Goal: Task Accomplishment & Management: Use online tool/utility

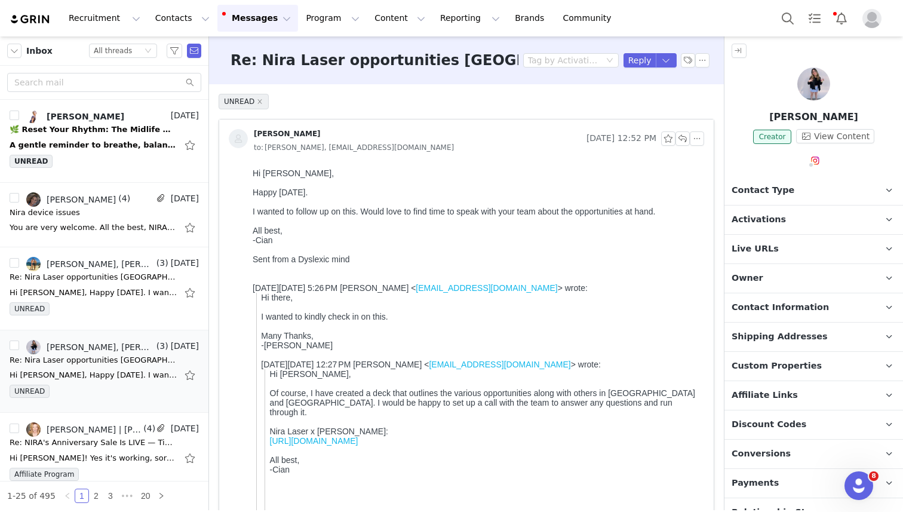
click at [270, 20] on button "Messages Messages" at bounding box center [257, 18] width 81 height 27
click at [232, 78] on p "Inbox" at bounding box center [225, 75] width 23 height 13
click at [192, 47] on button "button" at bounding box center [194, 51] width 14 height 14
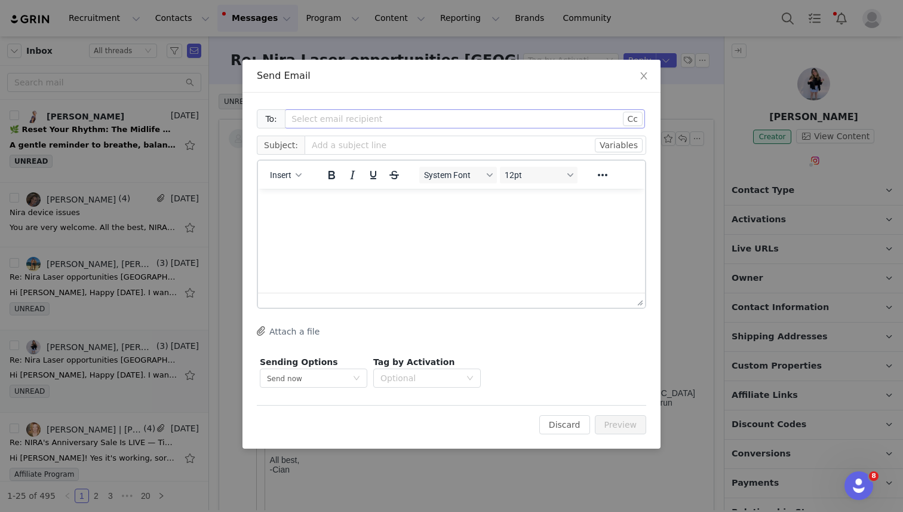
click at [433, 119] on div "Select email recipient" at bounding box center [457, 119] width 333 height 12
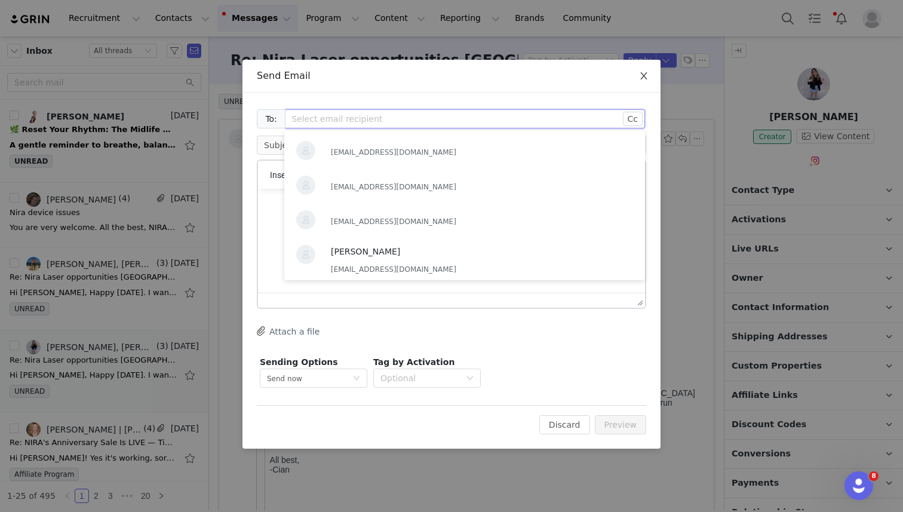
click at [646, 70] on span "Close" at bounding box center [643, 76] width 33 height 33
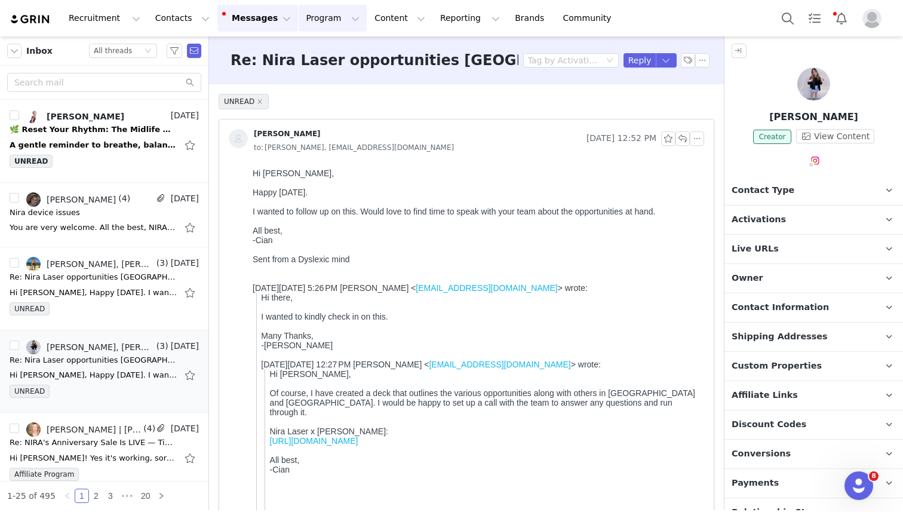
click at [320, 15] on button "Program Program" at bounding box center [332, 18] width 68 height 27
click at [316, 47] on p "Activations" at bounding box center [313, 53] width 46 height 13
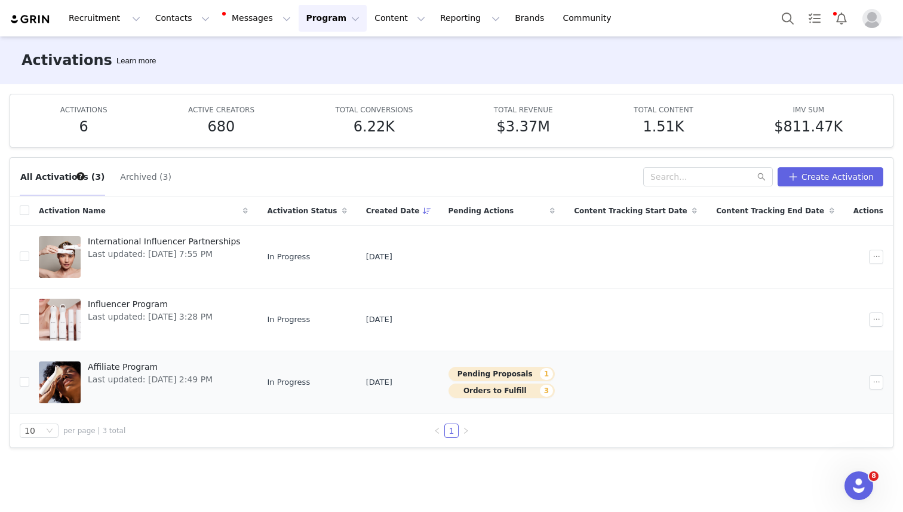
click at [472, 372] on button "Pending Proposals 1" at bounding box center [501, 374] width 107 height 14
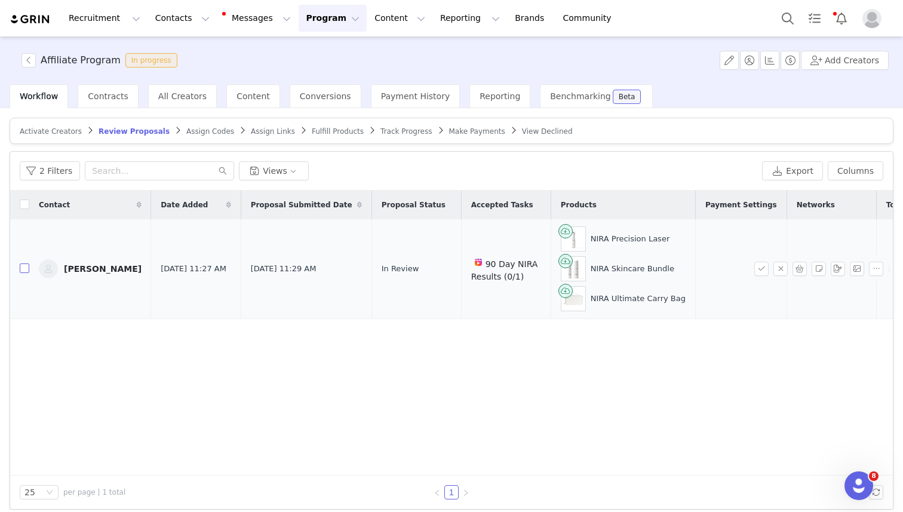
click at [24, 270] on input "checkbox" at bounding box center [25, 268] width 10 height 10
checkbox input "true"
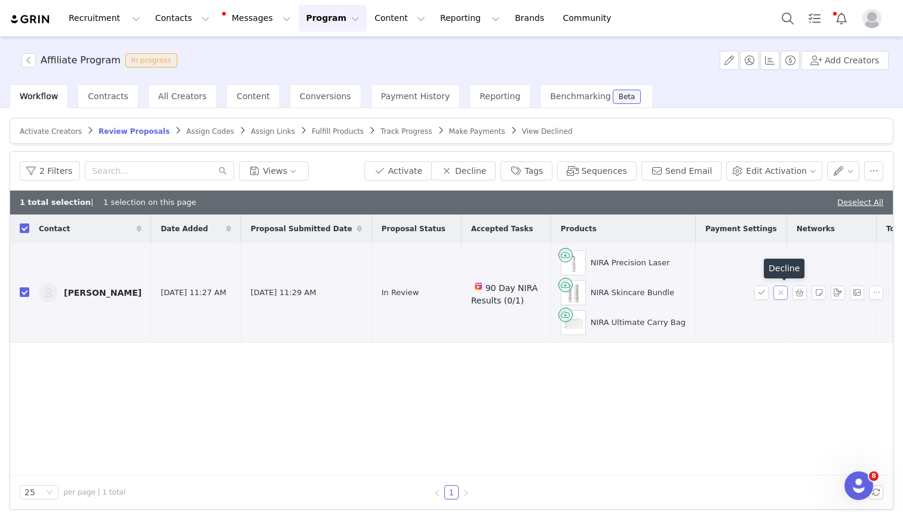
click at [783, 294] on button "button" at bounding box center [780, 292] width 14 height 14
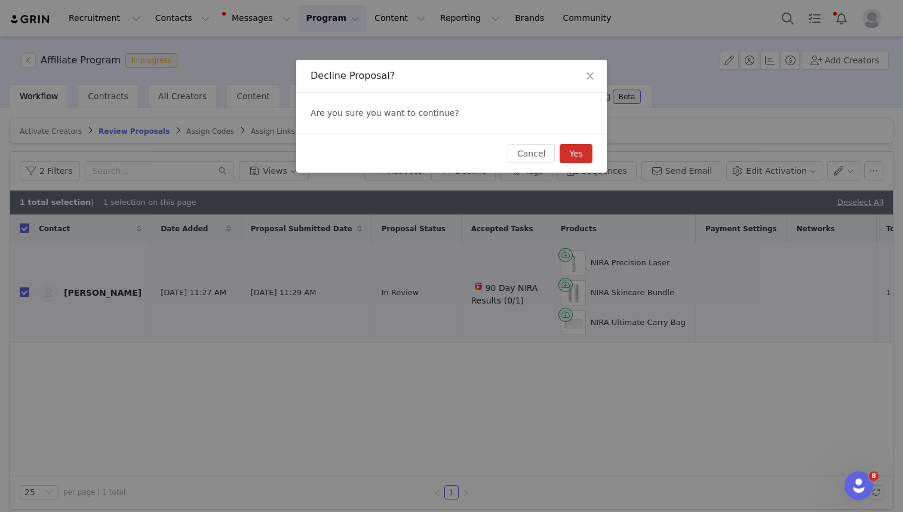
click at [576, 153] on button "Yes" at bounding box center [575, 153] width 33 height 19
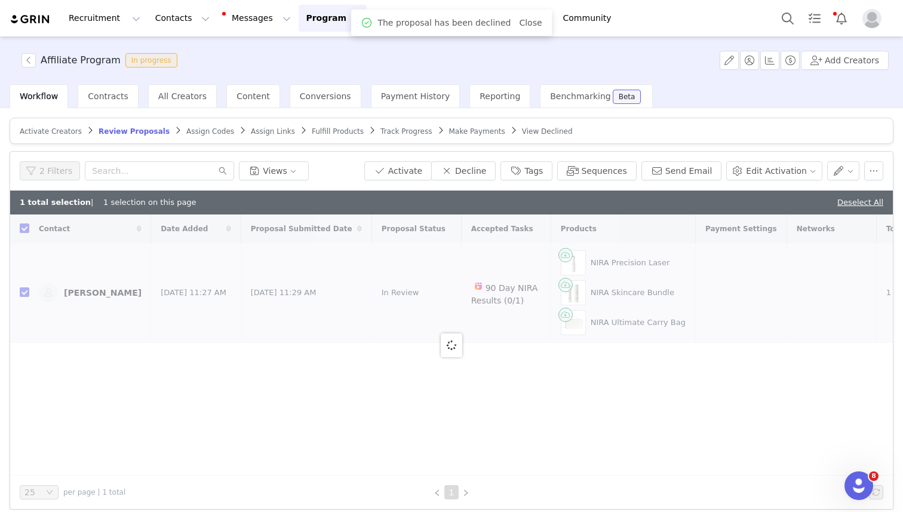
checkbox input "false"
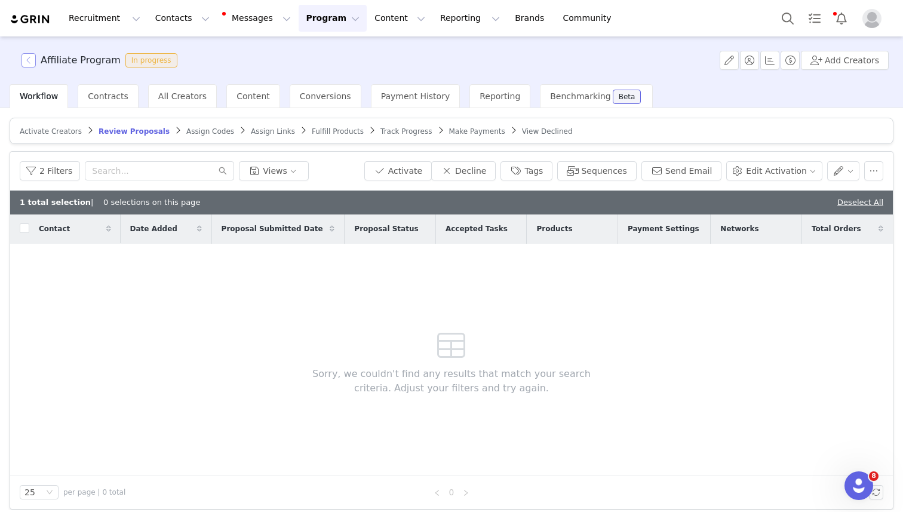
click at [33, 63] on button "button" at bounding box center [28, 60] width 14 height 14
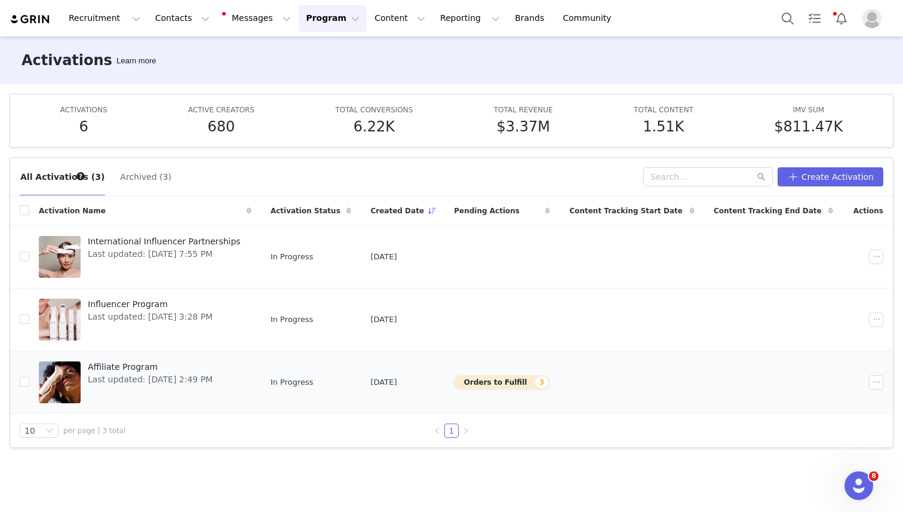
click at [109, 361] on span "Affiliate Program" at bounding box center [150, 367] width 125 height 13
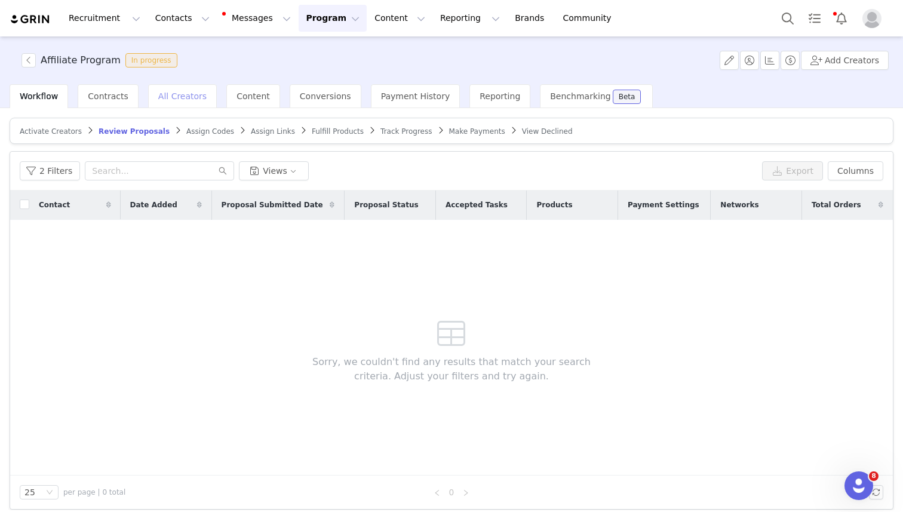
click at [174, 91] on span "All Creators" at bounding box center [182, 96] width 48 height 10
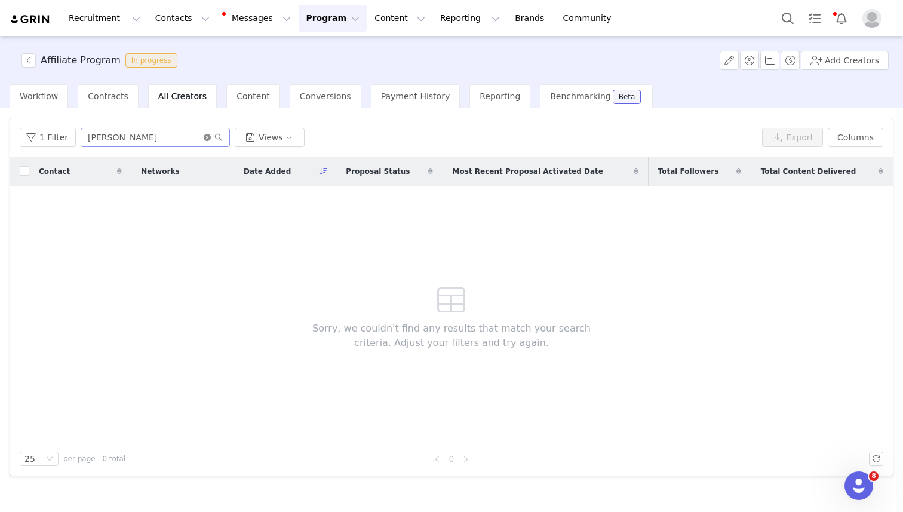
click at [204, 137] on icon "icon: close-circle" at bounding box center [207, 137] width 7 height 7
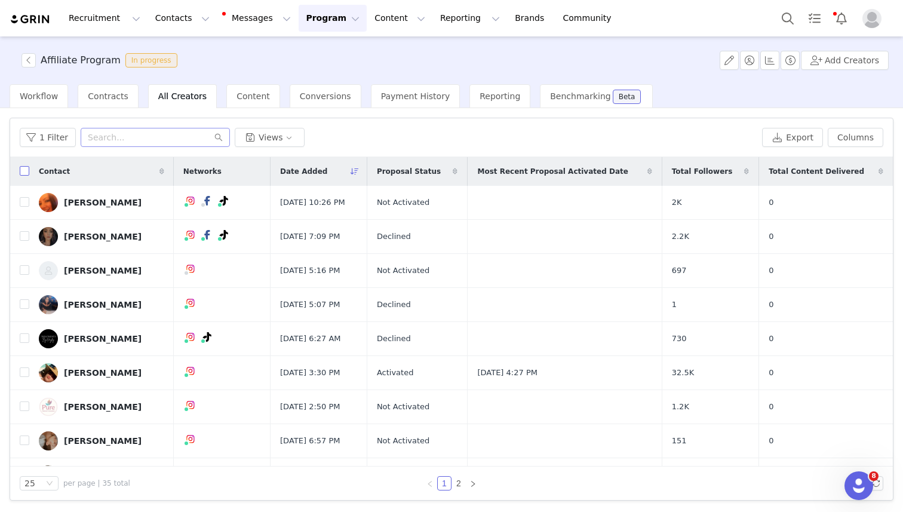
click at [23, 177] on label at bounding box center [25, 171] width 10 height 13
click at [23, 175] on input "checkbox" at bounding box center [25, 171] width 10 height 10
checkbox input "true"
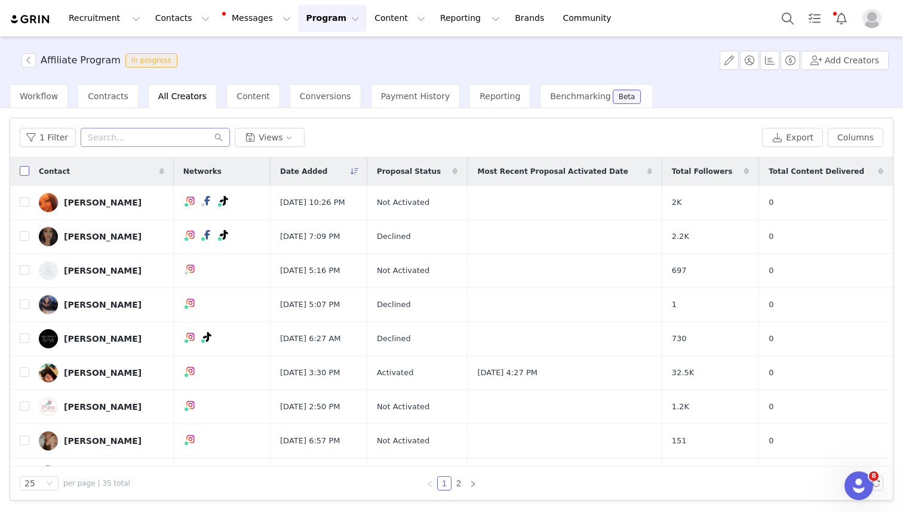
checkbox input "true"
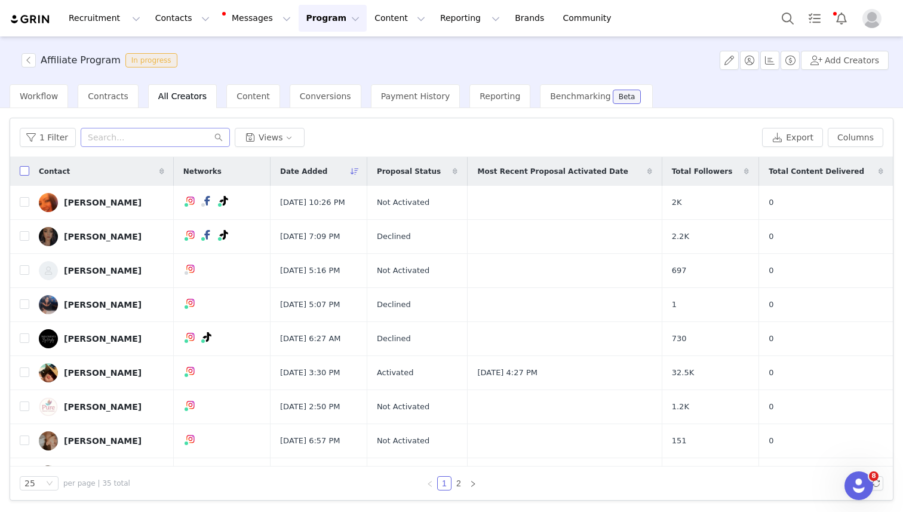
checkbox input "true"
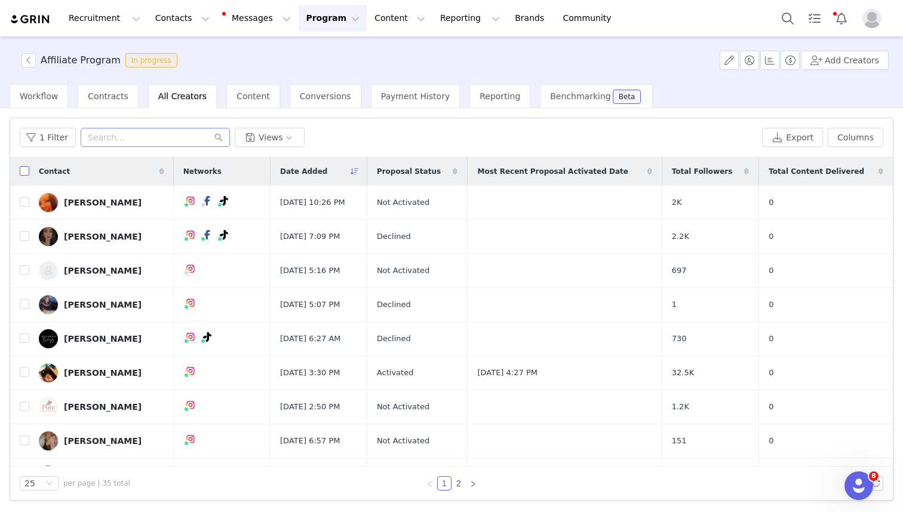
checkbox input "true"
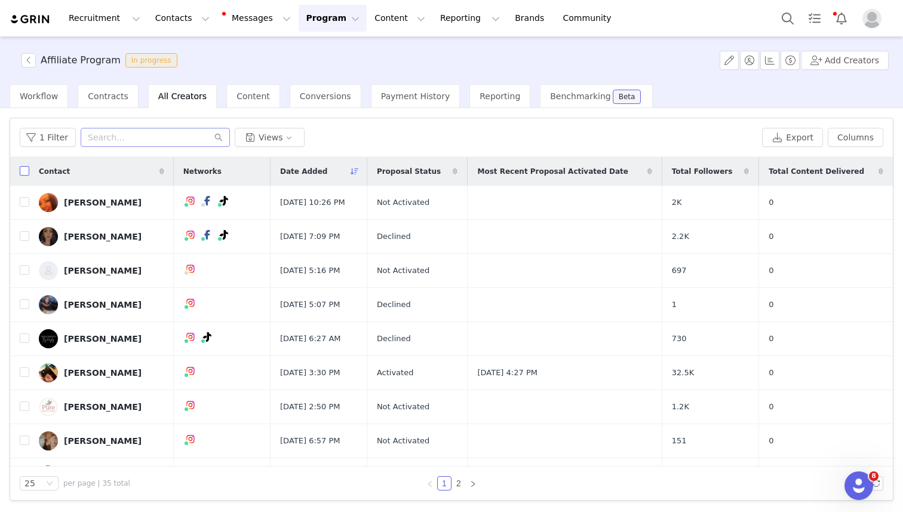
checkbox input "true"
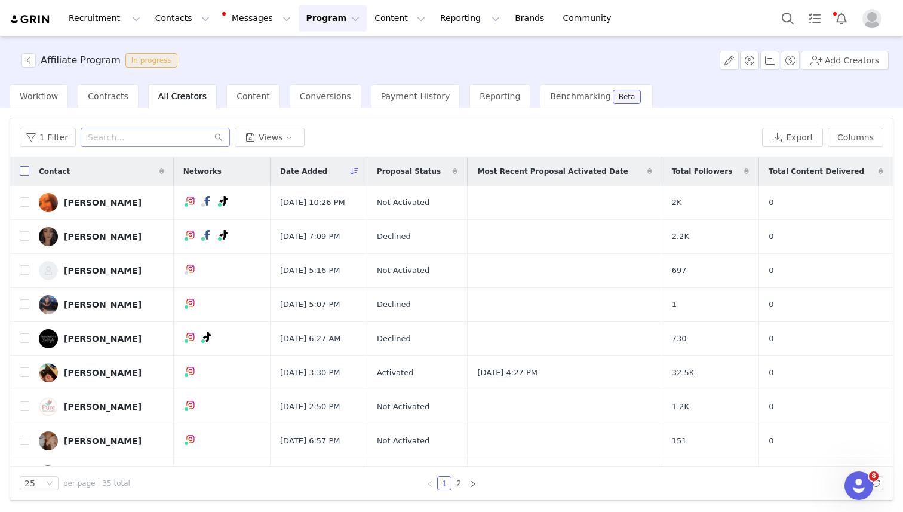
checkbox input "true"
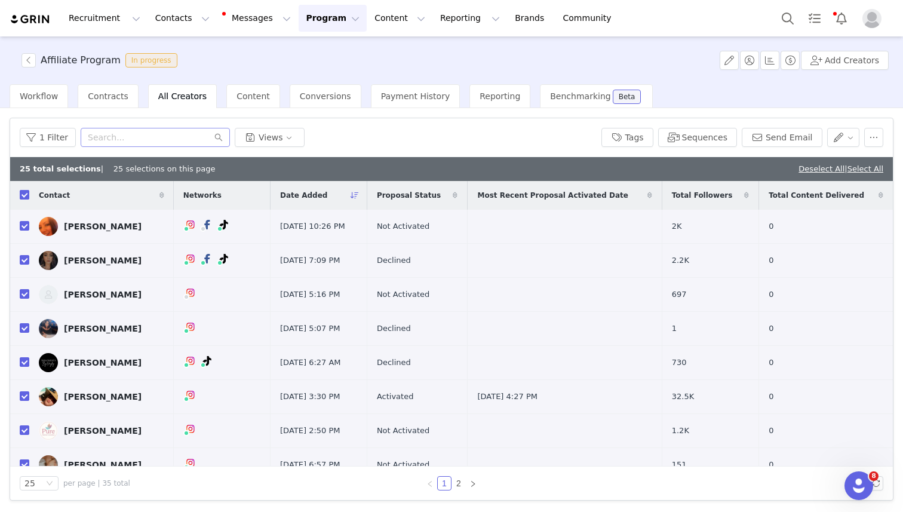
click at [21, 196] on input "checkbox" at bounding box center [25, 195] width 10 height 10
checkbox input "false"
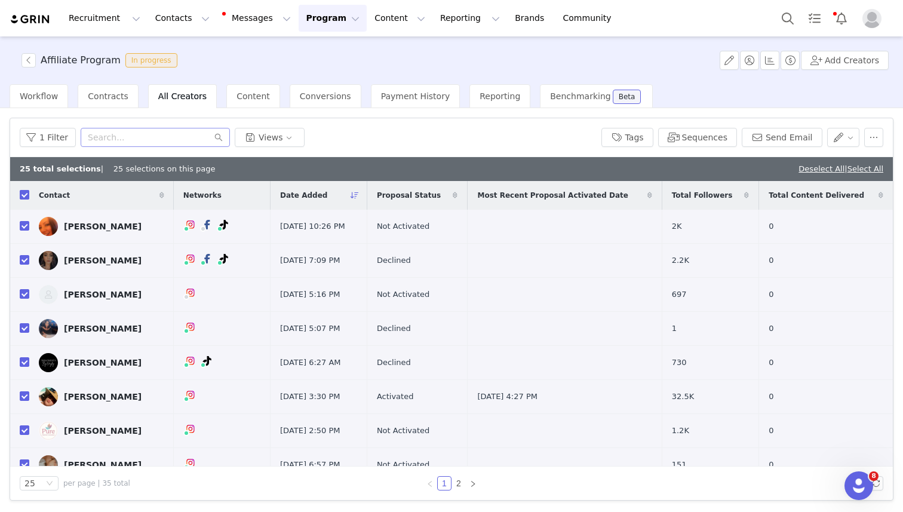
checkbox input "false"
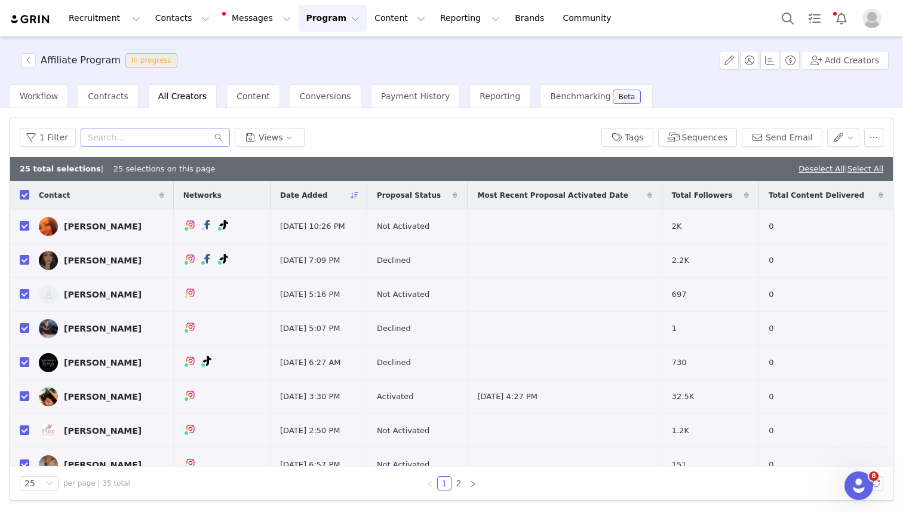
checkbox input "false"
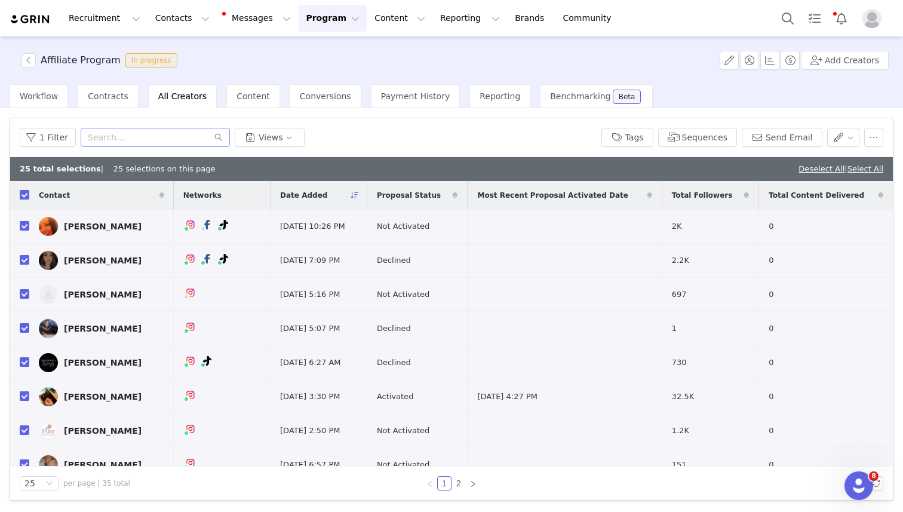
checkbox input "false"
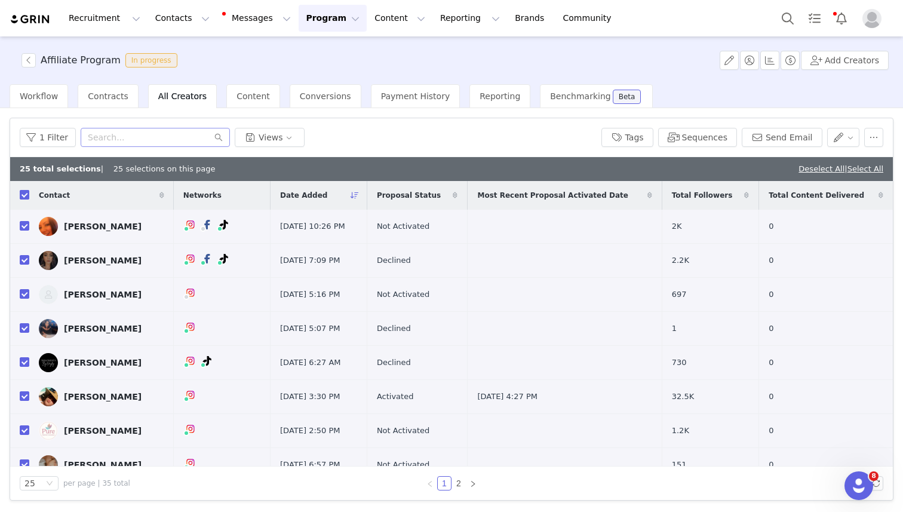
checkbox input "false"
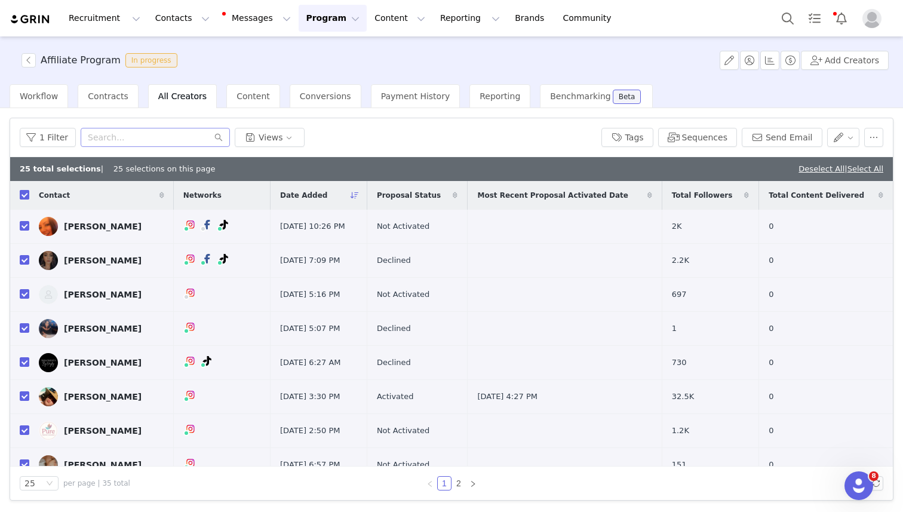
checkbox input "false"
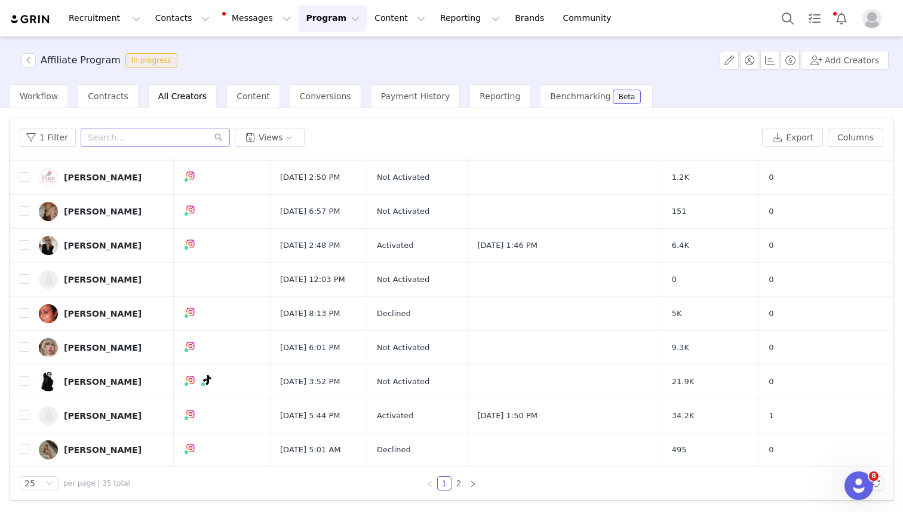
scroll to position [231, 0]
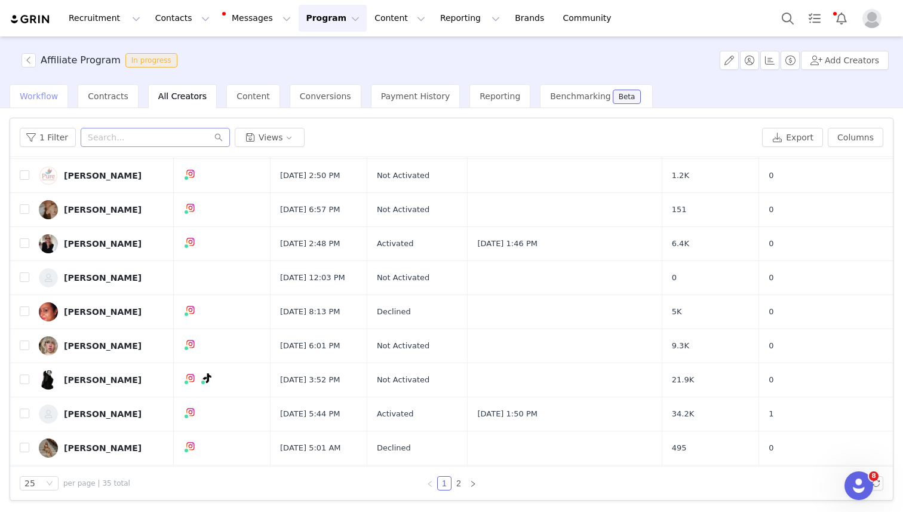
click at [46, 106] on div "Workflow" at bounding box center [39, 96] width 58 height 24
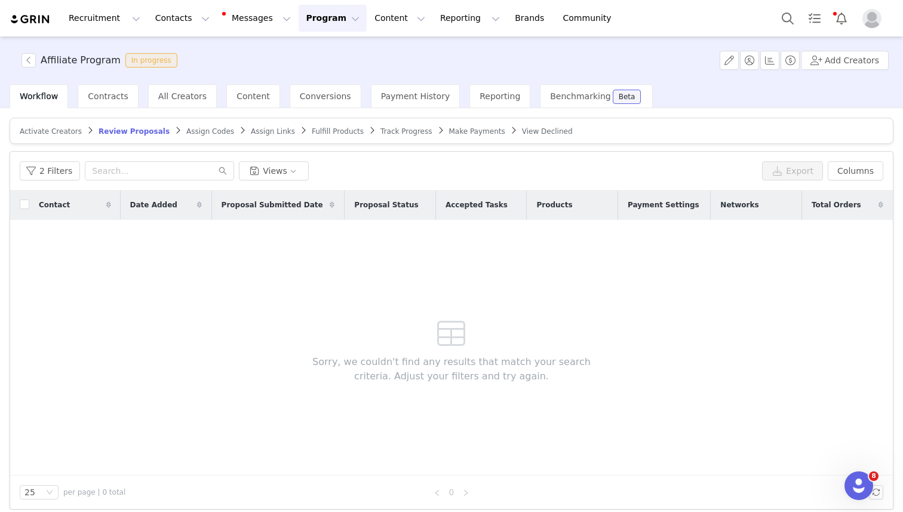
click at [187, 134] on span "Assign Codes" at bounding box center [210, 131] width 48 height 8
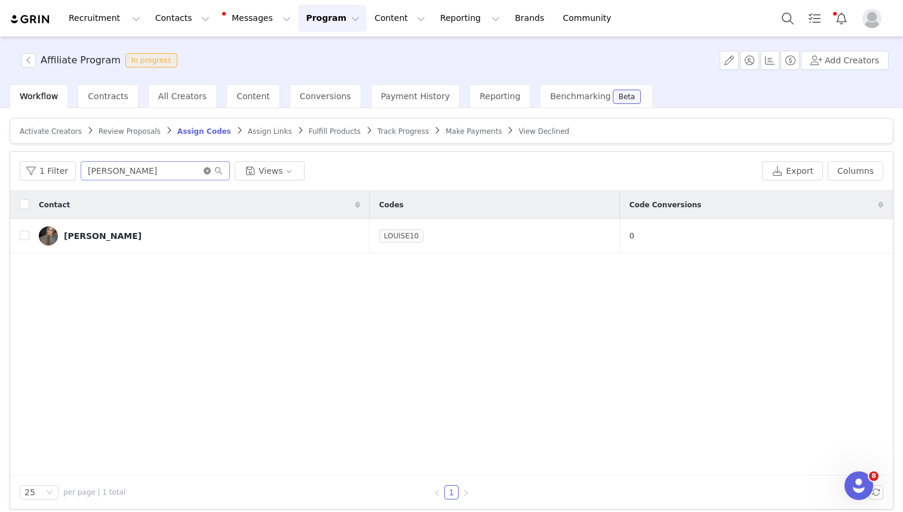
click at [204, 173] on icon "icon: close-circle" at bounding box center [207, 170] width 7 height 7
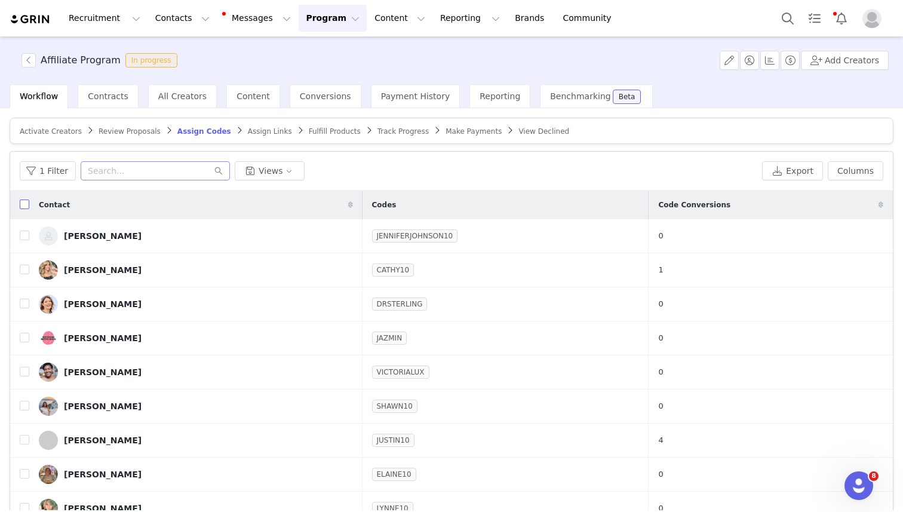
click at [21, 202] on input "checkbox" at bounding box center [25, 204] width 10 height 10
checkbox input "true"
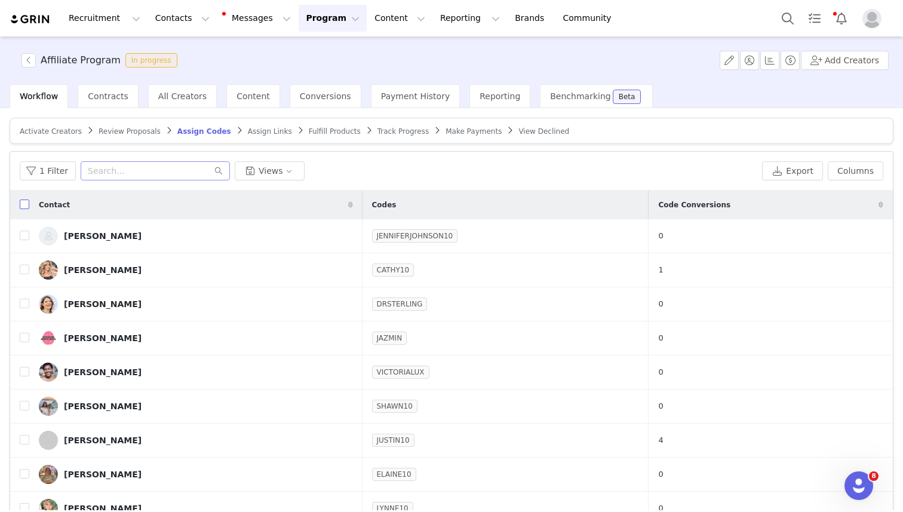
checkbox input "true"
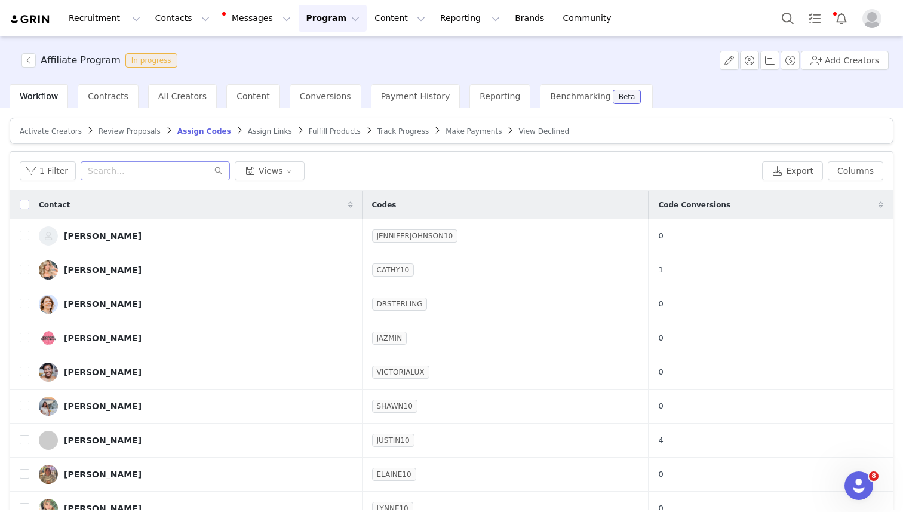
checkbox input "true"
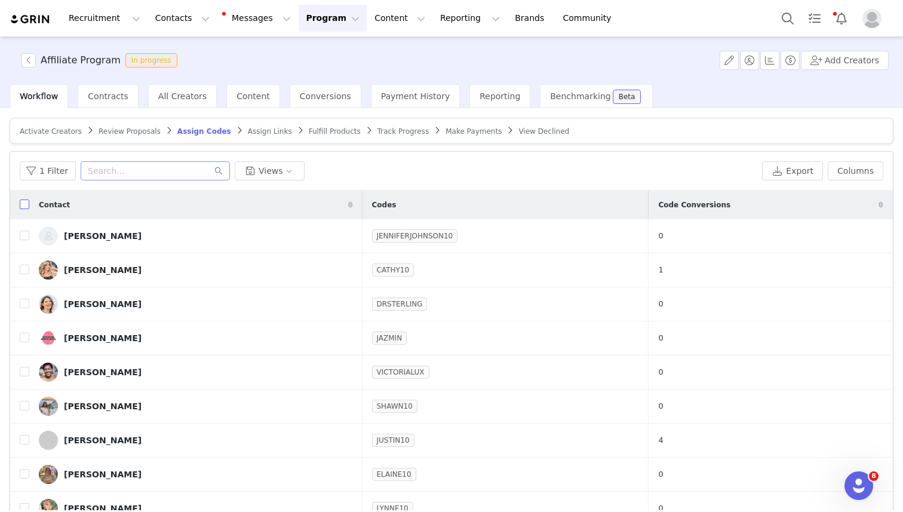
checkbox input "true"
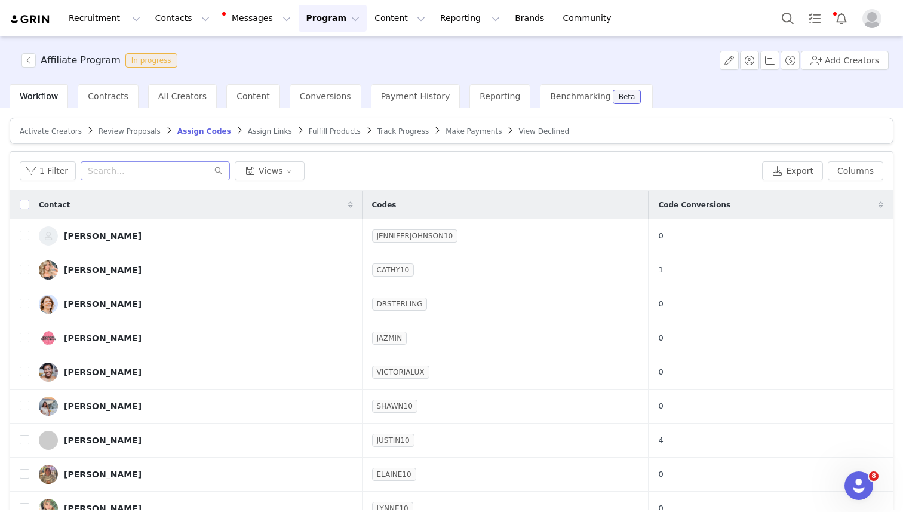
checkbox input "true"
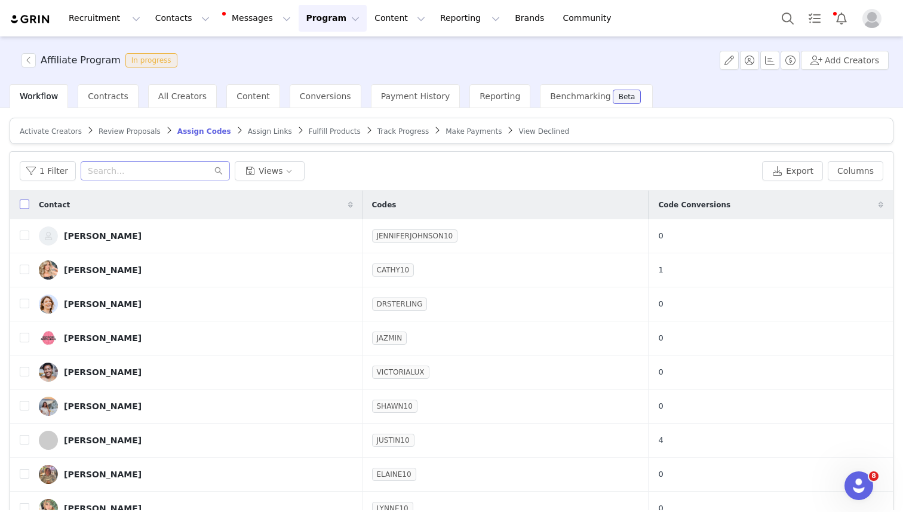
checkbox input "true"
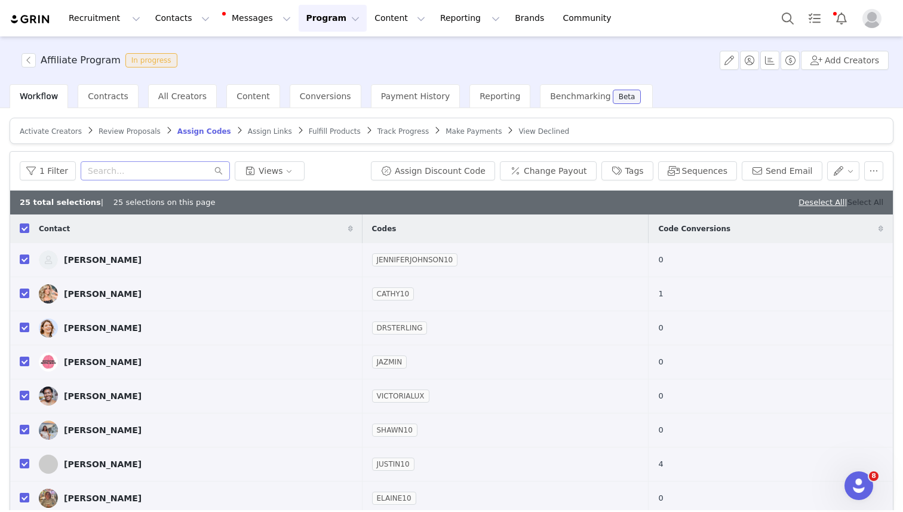
click at [879, 203] on link "Select All" at bounding box center [865, 202] width 36 height 9
click at [272, 26] on button "Messages Messages" at bounding box center [257, 18] width 81 height 27
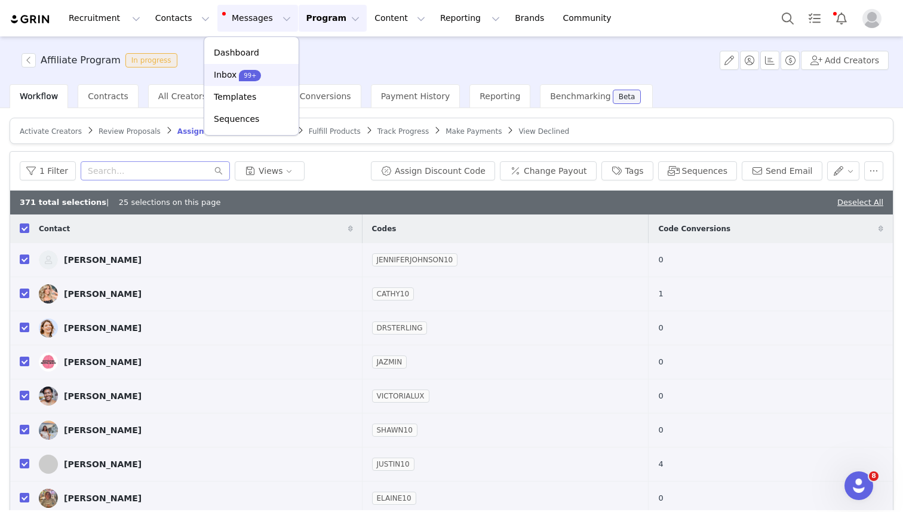
click at [263, 71] on div "Inbox 99+" at bounding box center [251, 75] width 80 height 13
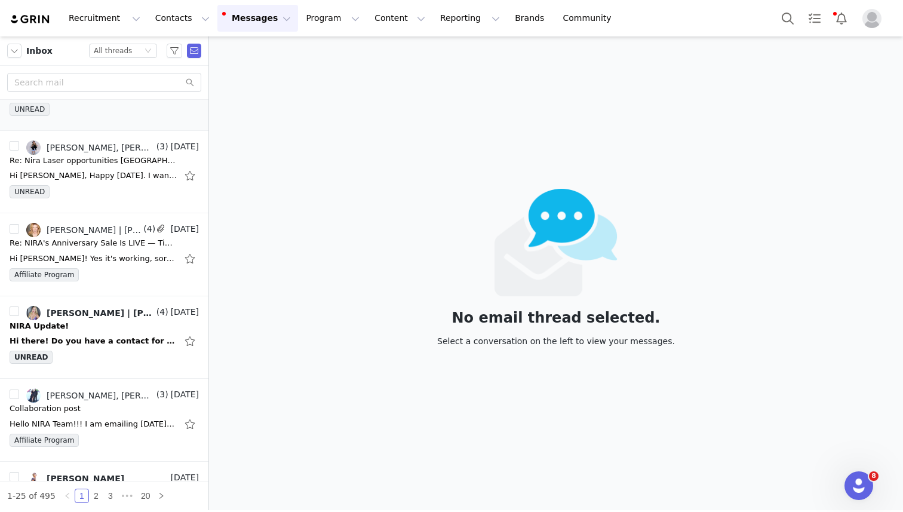
scroll to position [200, 0]
click at [118, 352] on div "UNREAD" at bounding box center [104, 359] width 189 height 18
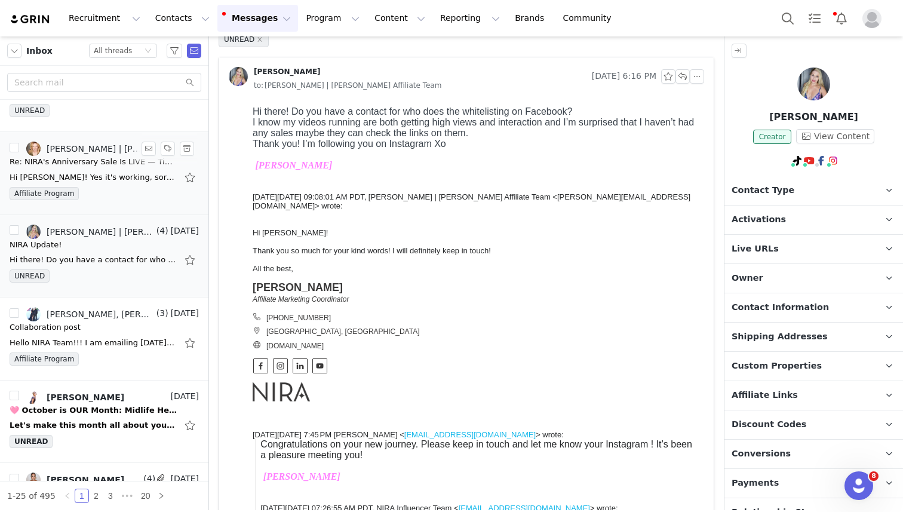
scroll to position [284, 0]
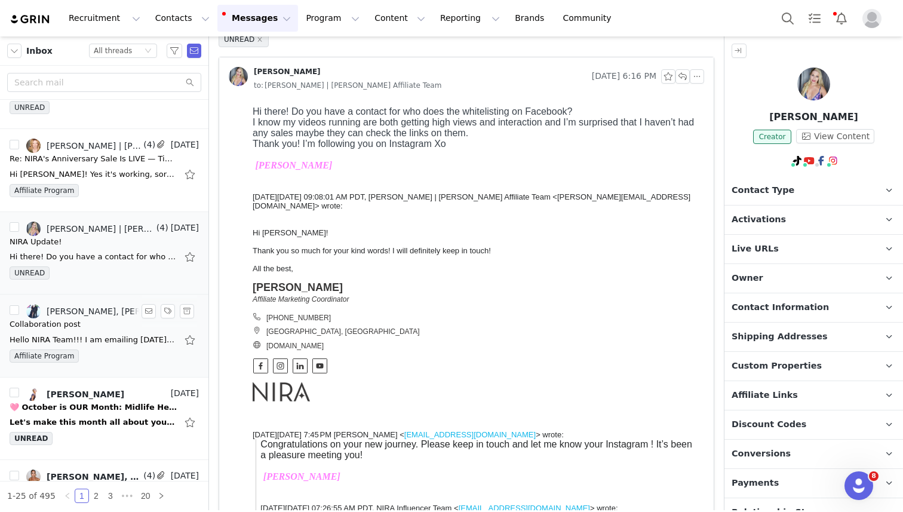
click at [122, 353] on div "Affiliate Program" at bounding box center [104, 358] width 189 height 18
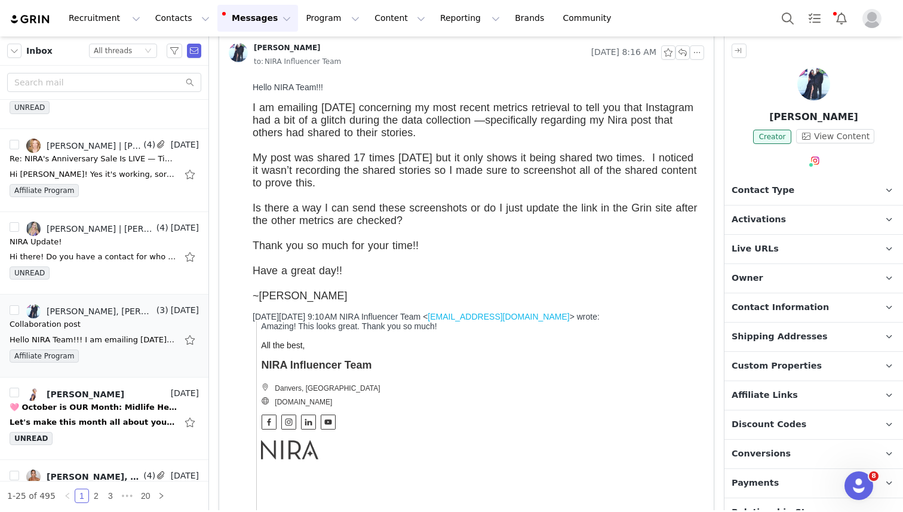
scroll to position [0, 0]
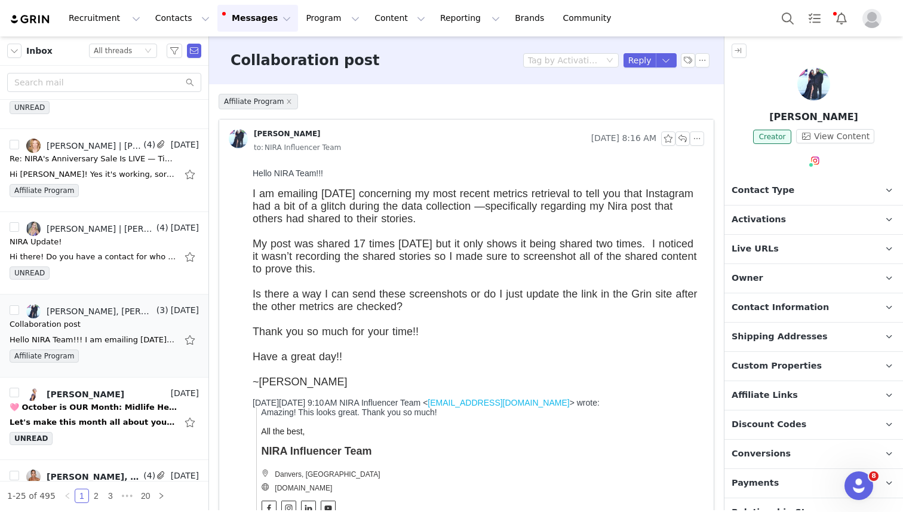
click at [814, 88] on img at bounding box center [813, 83] width 33 height 33
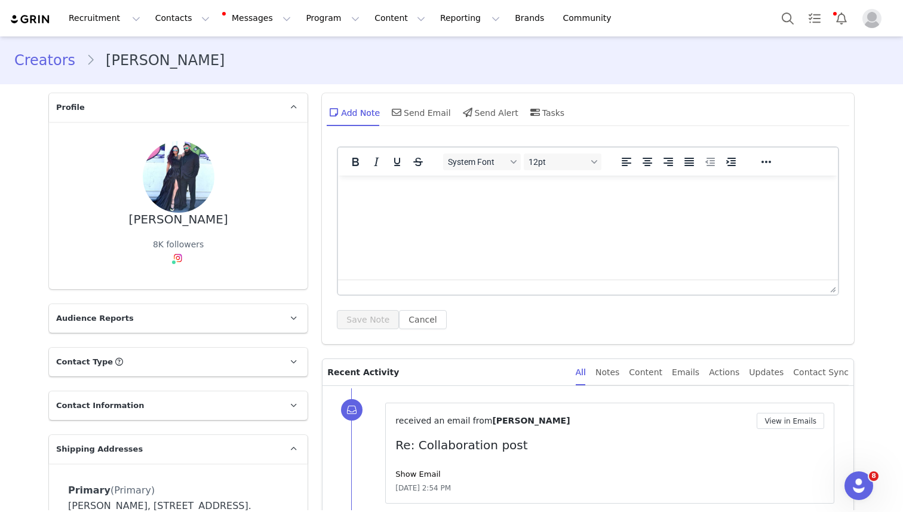
click at [191, 169] on img at bounding box center [179, 177] width 72 height 72
click at [179, 244] on div "8K followers" at bounding box center [178, 244] width 51 height 13
click at [177, 261] on img at bounding box center [178, 258] width 10 height 10
click at [176, 284] on link "@[PERSON_NAME].[PERSON_NAME].1031" at bounding box center [148, 290] width 132 height 22
